Goal: Information Seeking & Learning: Learn about a topic

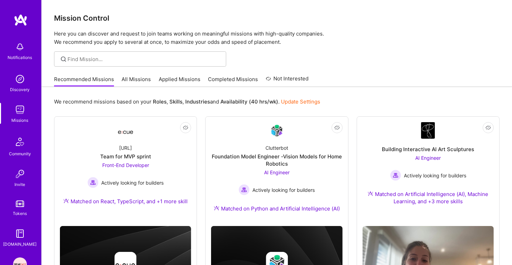
scroll to position [67, 0]
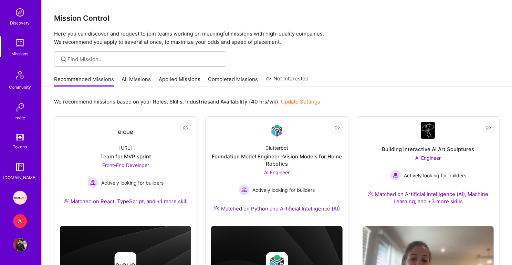
click at [20, 222] on div "A" at bounding box center [20, 221] width 14 height 14
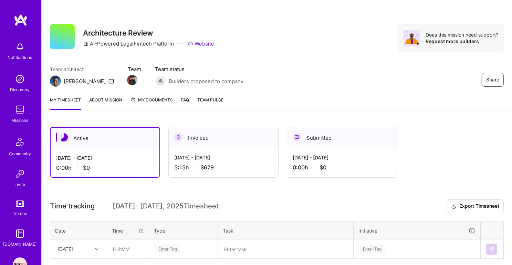
click at [116, 102] on link "About Mission" at bounding box center [105, 103] width 33 height 14
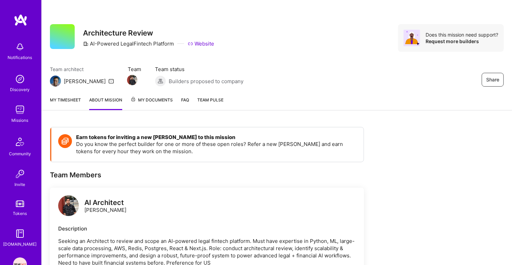
click at [21, 103] on img at bounding box center [20, 110] width 14 height 14
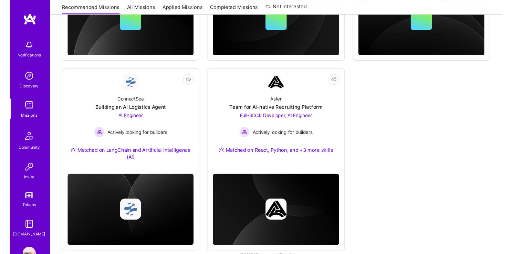
scroll to position [459, 0]
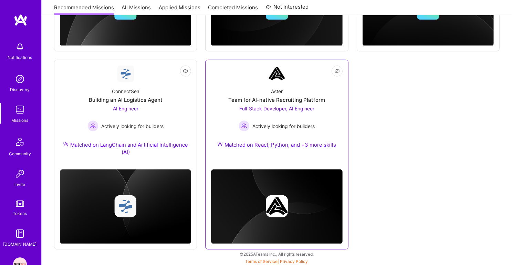
click at [276, 92] on div "Aster" at bounding box center [277, 91] width 12 height 7
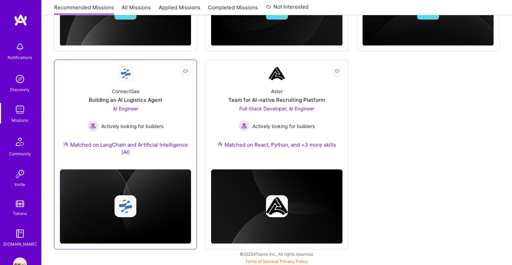
click at [157, 102] on div "Building an AI Logistics Agent" at bounding box center [126, 99] width 74 height 7
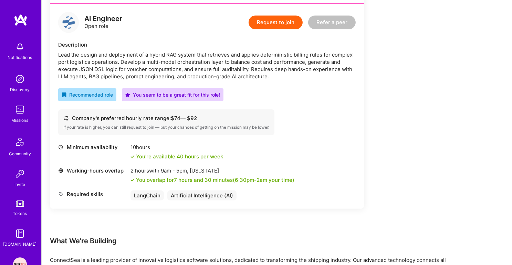
scroll to position [172, 0]
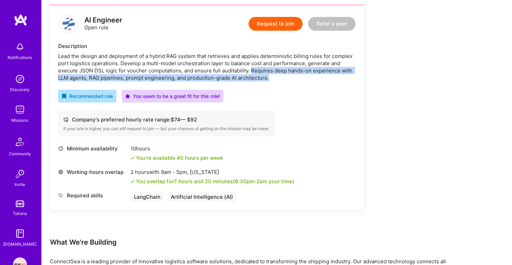
drag, startPoint x: 251, startPoint y: 70, endPoint x: 270, endPoint y: 74, distance: 19.1
click at [270, 74] on div "Lead the design and deployment of a hybrid RAG system that retrieves and applie…" at bounding box center [207, 66] width 298 height 29
click at [18, 111] on img at bounding box center [20, 110] width 14 height 14
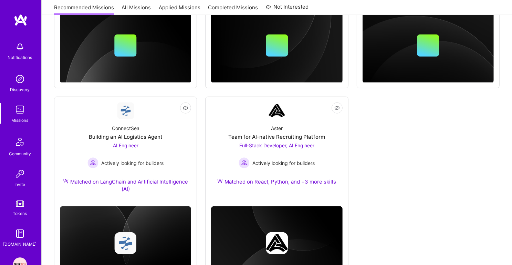
scroll to position [459, 0]
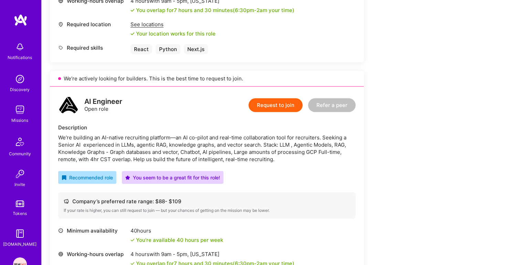
scroll to position [384, 0]
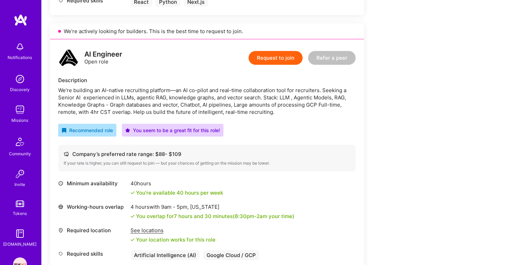
click at [163, 100] on div "We’re building an AI-native recruiting platform—an AI co-pilot and real-time co…" at bounding box center [207, 100] width 298 height 29
click at [147, 108] on div "We’re building an AI-native recruiting platform—an AI co-pilot and real-time co…" at bounding box center [207, 100] width 298 height 29
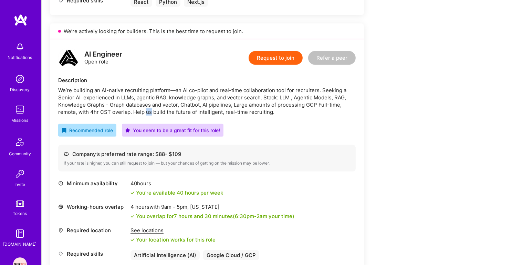
click at [147, 108] on div "We’re building an AI-native recruiting platform—an AI co-pilot and real-time co…" at bounding box center [207, 100] width 298 height 29
click at [162, 95] on div "We’re building an AI-native recruiting platform—an AI co-pilot and real-time co…" at bounding box center [207, 100] width 298 height 29
click at [134, 106] on div "We’re building an AI-native recruiting platform—an AI co-pilot and real-time co…" at bounding box center [207, 100] width 298 height 29
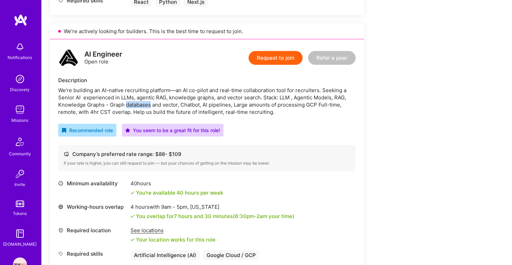
click at [134, 106] on div "We’re building an AI-native recruiting platform—an AI co-pilot and real-time co…" at bounding box center [207, 100] width 298 height 29
click at [149, 102] on div "We’re building an AI-native recruiting platform—an AI co-pilot and real-time co…" at bounding box center [207, 100] width 298 height 29
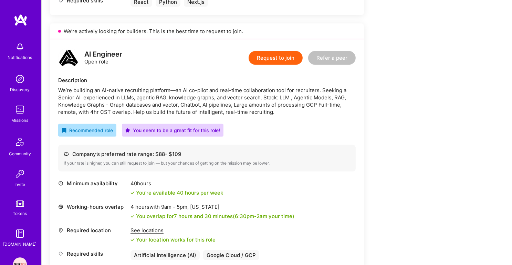
click at [149, 102] on div "We’re building an AI-native recruiting platform—an AI co-pilot and real-time co…" at bounding box center [207, 100] width 298 height 29
click at [159, 98] on div "We’re building an AI-native recruiting platform—an AI co-pilot and real-time co…" at bounding box center [207, 100] width 298 height 29
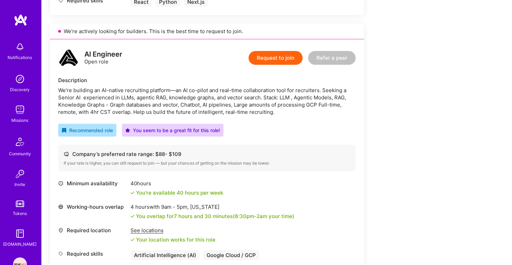
click at [179, 97] on div "We’re building an AI-native recruiting platform—an AI co-pilot and real-time co…" at bounding box center [207, 100] width 298 height 29
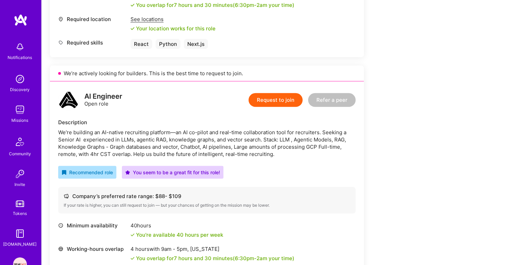
scroll to position [341, 0]
click at [162, 151] on div "We’re building an AI-native recruiting platform—an AI co-pilot and real-time co…" at bounding box center [207, 143] width 298 height 29
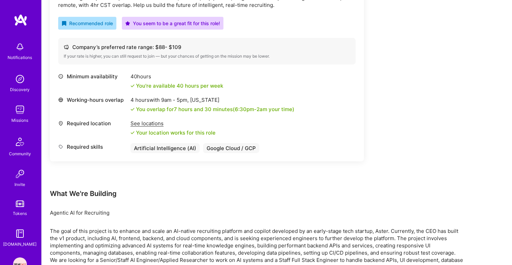
scroll to position [493, 0]
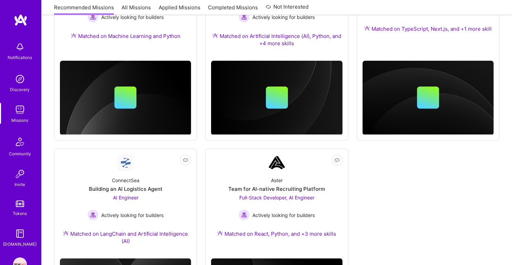
scroll to position [459, 0]
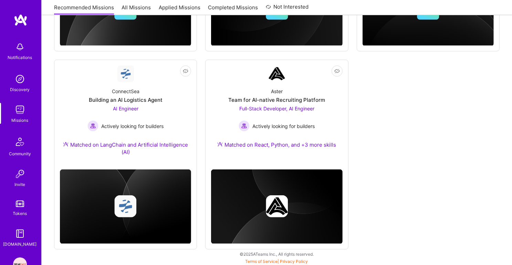
click at [28, 52] on div "Notifications" at bounding box center [20, 51] width 43 height 24
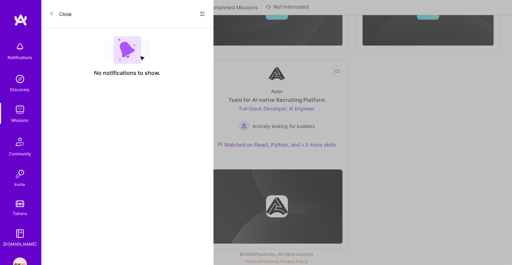
click at [23, 79] on img at bounding box center [20, 79] width 14 height 14
